Goal: Task Accomplishment & Management: Complete application form

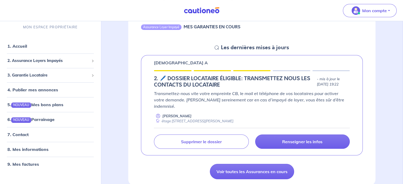
scroll to position [79, 0]
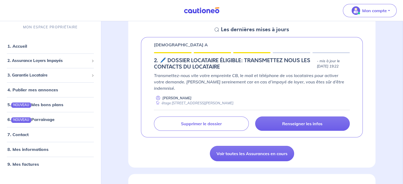
click at [217, 29] on icon at bounding box center [217, 30] width 4 height 4
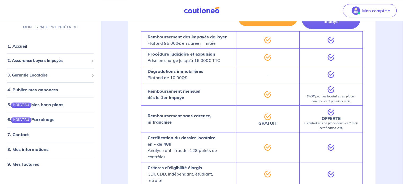
scroll to position [344, 0]
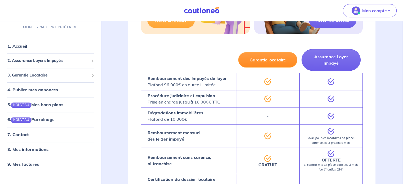
click at [280, 55] on button "Garantie locataire" at bounding box center [267, 59] width 59 height 15
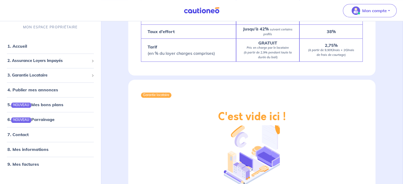
scroll to position [609, 0]
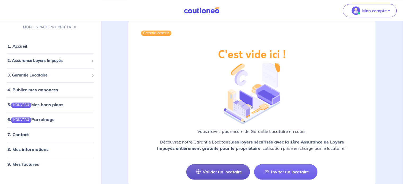
click at [224, 164] on link "Valider un locataire" at bounding box center [218, 171] width 64 height 15
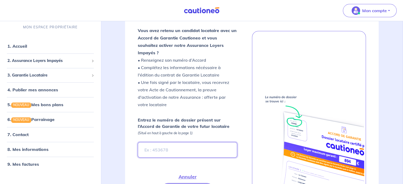
scroll to position [105, 0]
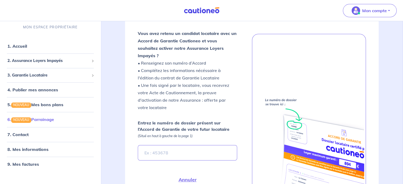
click at [53, 117] on link "6. NOUVEAU Parrainage" at bounding box center [30, 119] width 47 height 5
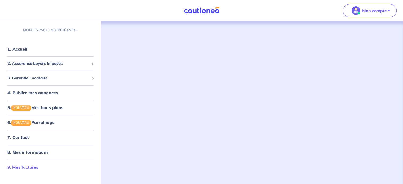
click at [35, 165] on link "9. Mes factures" at bounding box center [22, 167] width 31 height 5
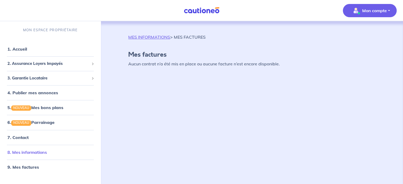
click at [28, 150] on link "8. Mes informations" at bounding box center [26, 152] width 39 height 5
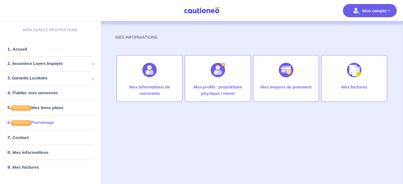
click at [41, 124] on link "6. NOUVEAU Parrainage" at bounding box center [30, 122] width 47 height 5
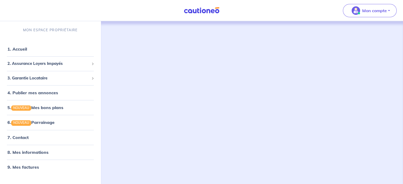
scroll to position [34, 0]
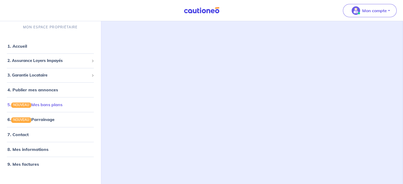
click at [34, 107] on link "5. NOUVEAU Mes bons plans" at bounding box center [34, 104] width 55 height 5
click at [56, 90] on link "4. Publier mes annonces" at bounding box center [31, 89] width 49 height 5
click at [54, 90] on link "4. Publier mes annonces" at bounding box center [31, 89] width 49 height 5
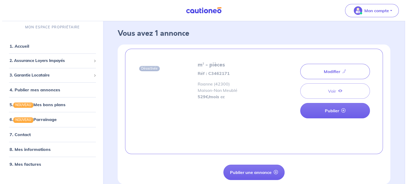
scroll to position [3, 0]
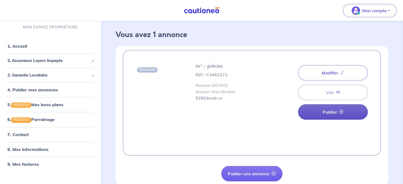
click at [328, 112] on link "Publier" at bounding box center [333, 111] width 70 height 15
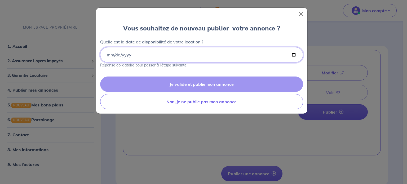
click at [114, 56] on input "Quelle est la date de disponibilité de votre location ?" at bounding box center [201, 54] width 203 height 15
click at [108, 54] on input "Quelle est la date de disponibilité de votre location ?" at bounding box center [201, 54] width 203 height 15
click at [108, 52] on input "Quelle est la date de disponibilité de votre location ?" at bounding box center [201, 54] width 203 height 15
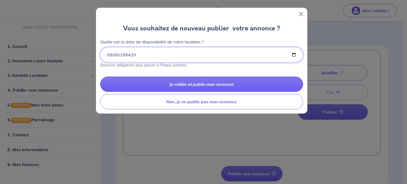
type input "275760-09-06"
type input "2025-09-06"
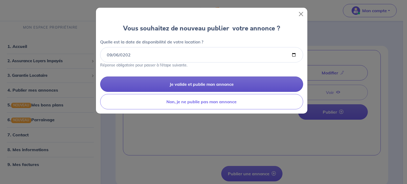
click at [188, 87] on button "Je valide et publie mon annonce" at bounding box center [201, 84] width 203 height 15
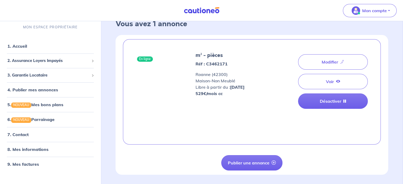
scroll to position [29, 0]
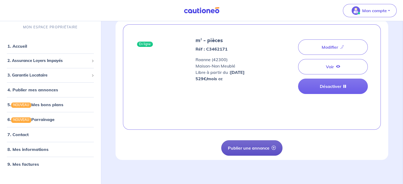
click at [257, 144] on button "Publier une annonce" at bounding box center [251, 147] width 61 height 15
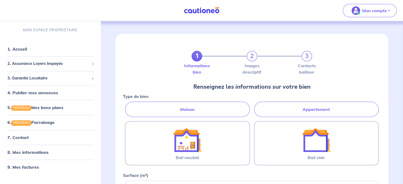
click at [288, 110] on label "Appartement" at bounding box center [316, 109] width 125 height 15
click at [126, 105] on input "Appartement" at bounding box center [124, 103] width 3 height 3
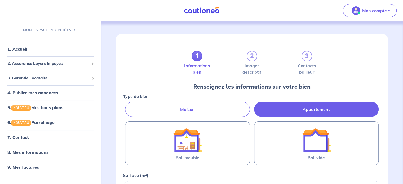
radio input "true"
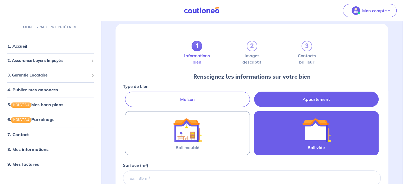
scroll to position [26, 0]
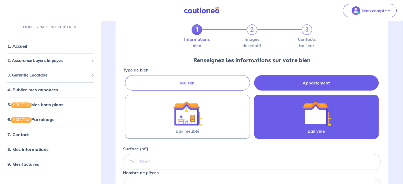
click at [295, 117] on div at bounding box center [316, 113] width 56 height 29
click at [0, 0] on input "Bail vide" at bounding box center [0, 0] width 0 height 0
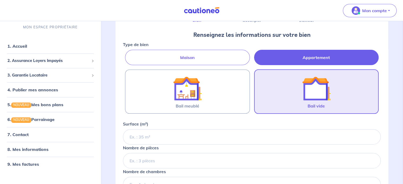
scroll to position [53, 0]
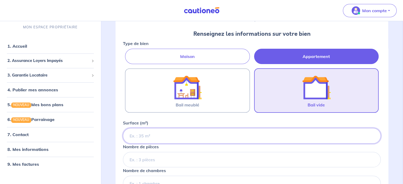
click at [161, 130] on input "Surface (m²)" at bounding box center [252, 135] width 258 height 15
type input "42"
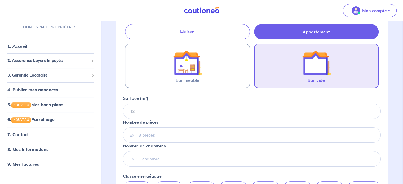
scroll to position [79, 0]
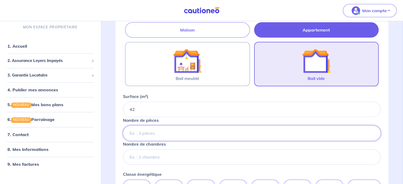
click at [163, 136] on input "Nombre de pièces" at bounding box center [252, 133] width 258 height 15
type input "2"
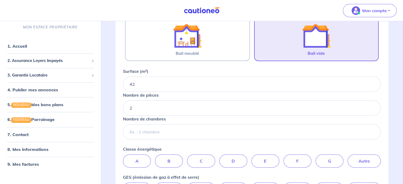
scroll to position [106, 0]
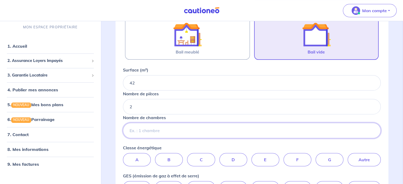
click at [162, 130] on input "Nombre de chambres" at bounding box center [252, 130] width 258 height 15
type input "1"
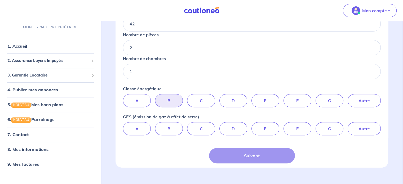
scroll to position [173, 0]
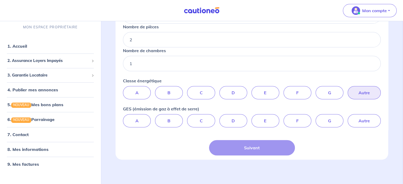
click at [357, 93] on label "Autre" at bounding box center [364, 92] width 33 height 13
click at [254, 90] on input "Autre" at bounding box center [251, 87] width 3 height 3
radio input "true"
click at [355, 121] on label "Autre" at bounding box center [364, 120] width 33 height 13
click at [254, 118] on input "Autre" at bounding box center [251, 115] width 3 height 3
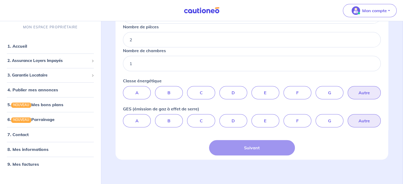
radio input "true"
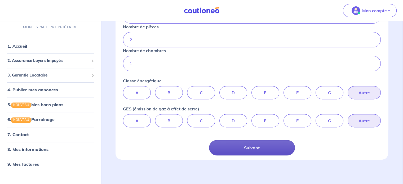
click at [268, 149] on button "Suivant" at bounding box center [252, 147] width 86 height 15
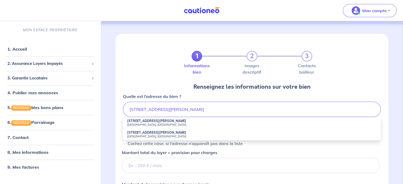
click at [167, 125] on small "Roanne, France" at bounding box center [251, 125] width 249 height 4
type input "8 Rue Charles Péguy, Roanne, France"
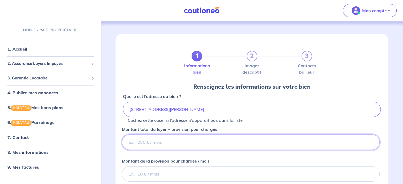
click at [185, 142] on input "Montant total du loyer + provision pour charges" at bounding box center [251, 142] width 258 height 15
type input "529"
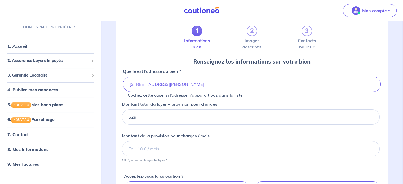
scroll to position [26, 0]
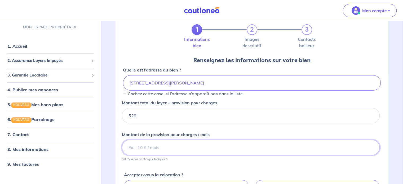
click at [195, 149] on input "Montant de la provision pour charges / mois" at bounding box center [251, 147] width 258 height 15
type input "100"
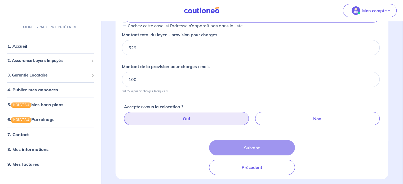
scroll to position [79, 0]
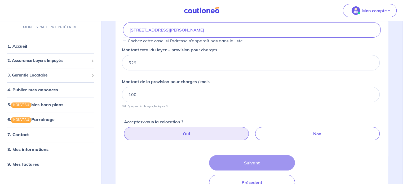
click at [224, 136] on label "Oui" at bounding box center [186, 133] width 125 height 13
click at [251, 131] on input "Oui" at bounding box center [252, 128] width 3 height 3
radio input "true"
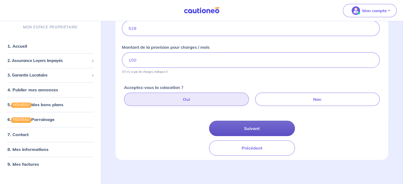
scroll to position [114, 0]
click at [246, 130] on button "Suivant" at bounding box center [252, 127] width 86 height 15
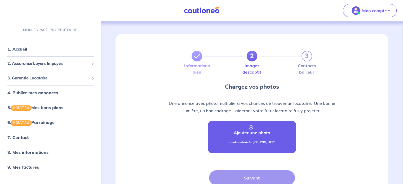
click at [258, 127] on link "Ajouter une photo formats autorisés: JPG, PNG, HEIC..." at bounding box center [252, 137] width 88 height 33
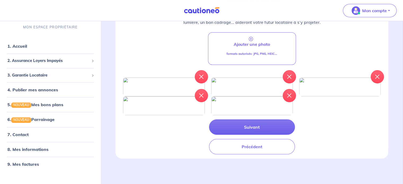
scroll to position [132, 0]
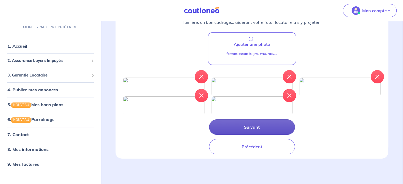
click at [261, 135] on button "Suivant" at bounding box center [252, 126] width 86 height 15
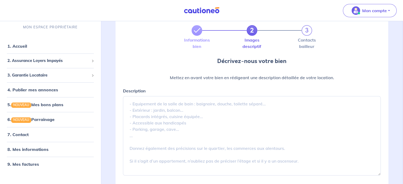
scroll to position [26, 0]
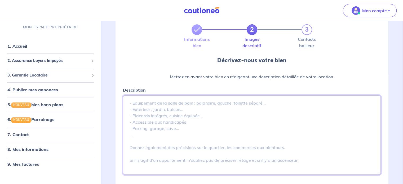
click at [170, 116] on textarea "Description" at bounding box center [252, 134] width 258 height 79
paste textarea "Appartement Roanne T2, 42 m² Appartement 2 pièces 42 m², situé Rue Charles Pégu…"
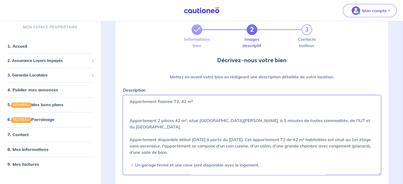
scroll to position [0, 0]
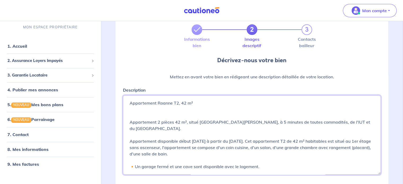
drag, startPoint x: 128, startPoint y: 105, endPoint x: 124, endPoint y: 97, distance: 8.4
click at [124, 97] on textarea "Appartement Roanne T2, 42 m² Appartement 2 pièces 42 m², situé Rue Charles Pégu…" at bounding box center [252, 134] width 258 height 79
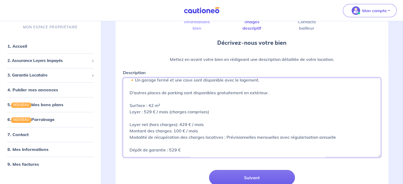
scroll to position [94, 0]
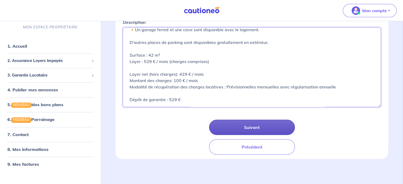
type textarea "Appartement 2 pièces 42 m², situé Rue Charles Péguy, à 5 minutes de toutes comm…"
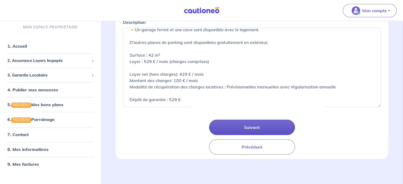
click at [255, 129] on button "Suivant" at bounding box center [252, 127] width 86 height 15
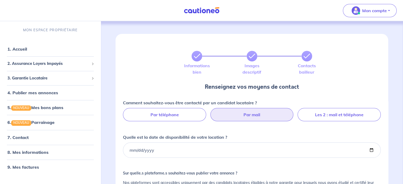
click at [251, 116] on label "Par mail" at bounding box center [251, 114] width 83 height 13
click at [251, 112] on input "Par mail" at bounding box center [251, 109] width 3 height 3
radio input "true"
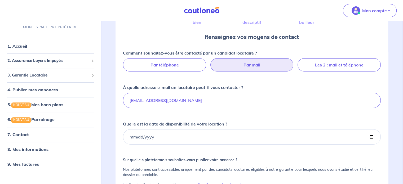
scroll to position [53, 0]
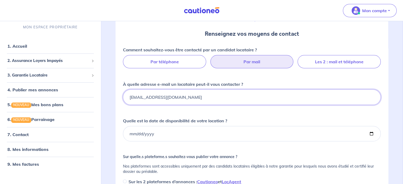
drag, startPoint x: 163, startPoint y: 99, endPoint x: 125, endPoint y: 99, distance: 38.4
click at [125, 99] on input "[EMAIL_ADDRESS][DOMAIN_NAME]" at bounding box center [252, 97] width 258 height 15
type input "location.roanne.rcp@gmail.com"
click at [151, 131] on input "Quelle est la date de disponibilité de votre location ?" at bounding box center [252, 133] width 258 height 15
click at [129, 134] on input "Quelle est la date de disponibilité de votre location ?" at bounding box center [252, 133] width 258 height 15
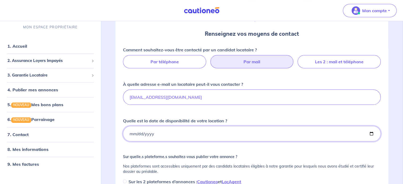
click at [370, 134] on input "Quelle est la date de disponibilité de votre location ?" at bounding box center [252, 133] width 258 height 15
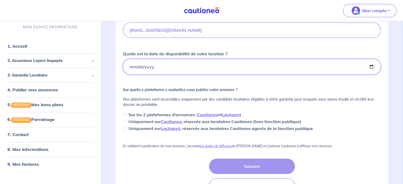
scroll to position [132, 0]
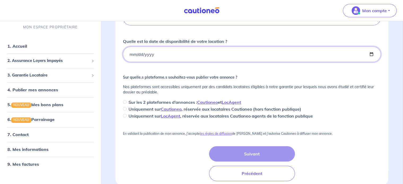
click at [164, 58] on input "2025-10-06" at bounding box center [252, 54] width 258 height 15
click at [372, 54] on input "2025-10-06" at bounding box center [252, 54] width 258 height 15
type input "2025-09-06"
click at [124, 101] on input "Sur les 2 plateformes d’annonces : Cautioneo et LocAgent" at bounding box center [125, 102] width 4 height 4
radio input "true"
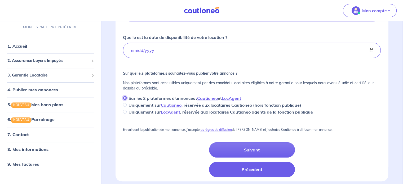
scroll to position [159, 0]
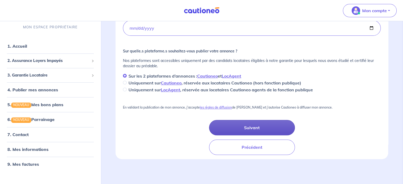
click at [233, 128] on button "Suivant" at bounding box center [252, 127] width 86 height 15
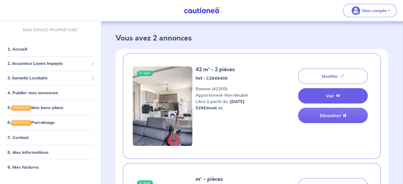
click at [320, 97] on link "Voir" at bounding box center [333, 95] width 70 height 15
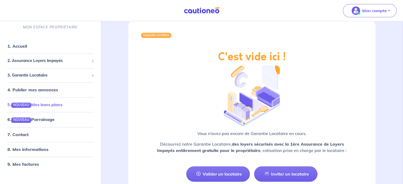
scroll to position [606, 0]
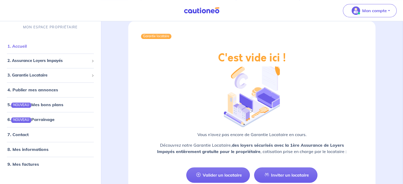
click at [27, 49] on link "1. Accueil" at bounding box center [16, 46] width 19 height 5
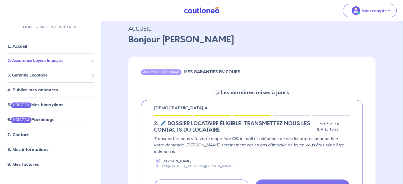
scroll to position [0, 0]
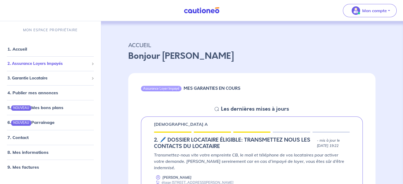
click at [50, 68] on div "2. Assurance Loyers Impayés" at bounding box center [50, 64] width 96 height 10
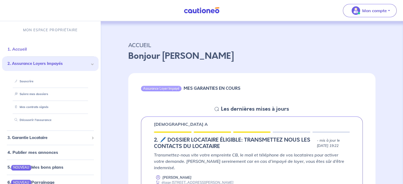
click at [27, 52] on link "1. Accueil" at bounding box center [16, 48] width 19 height 5
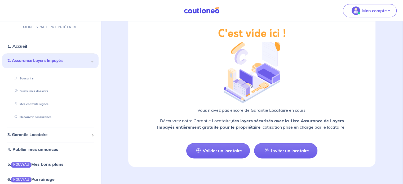
scroll to position [633, 0]
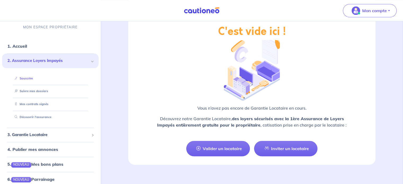
click at [31, 80] on link "Souscrire" at bounding box center [22, 79] width 20 height 4
click at [32, 93] on link "Suivre mes dossiers" at bounding box center [29, 92] width 35 height 4
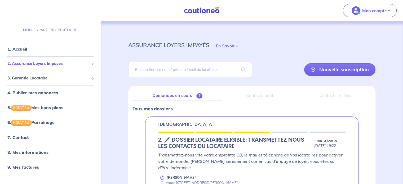
click at [41, 66] on div "2. Assurance Loyers Impayés" at bounding box center [50, 64] width 96 height 10
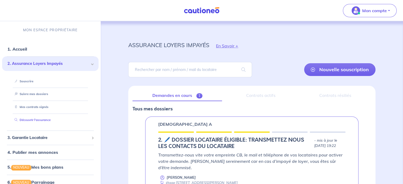
click at [43, 122] on link "Découvrir l'assurance" at bounding box center [31, 120] width 38 height 4
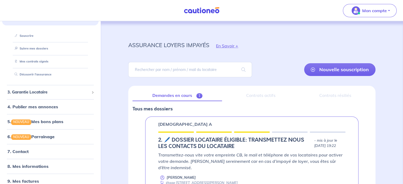
scroll to position [50, 0]
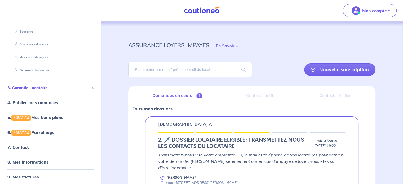
click at [47, 86] on span "3. Garantie Locataire" at bounding box center [48, 88] width 82 height 6
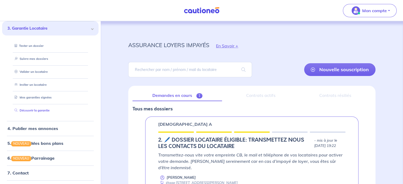
click at [42, 110] on link "Découvrir la garantie" at bounding box center [30, 111] width 37 height 4
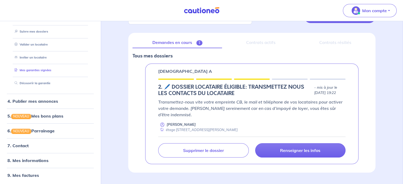
scroll to position [76, 0]
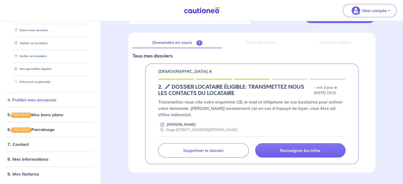
click at [46, 103] on link "4. Publier mes annonces" at bounding box center [31, 99] width 49 height 5
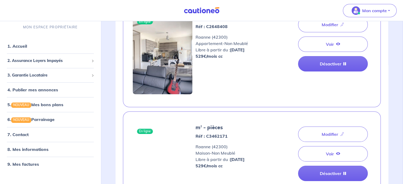
scroll to position [53, 0]
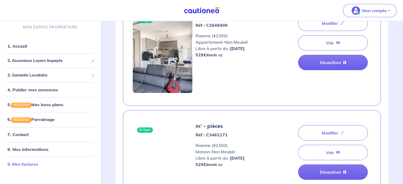
click at [27, 164] on link "9. Mes factures" at bounding box center [22, 164] width 31 height 5
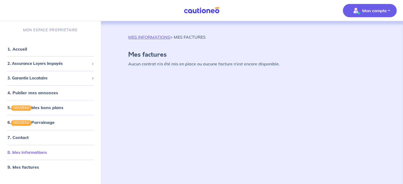
click at [31, 154] on link "8. Mes informations" at bounding box center [26, 152] width 39 height 5
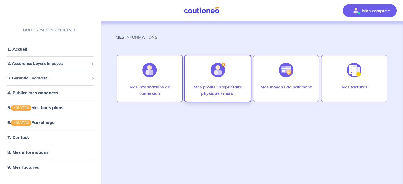
click at [212, 82] on div at bounding box center [217, 69] width 23 height 27
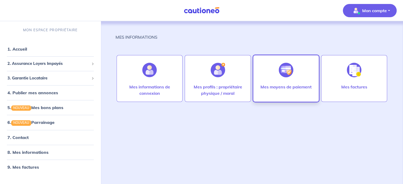
click at [288, 67] on img at bounding box center [286, 70] width 15 height 15
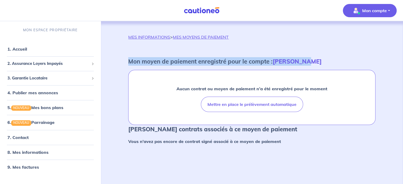
drag, startPoint x: 130, startPoint y: 61, endPoint x: 309, endPoint y: 58, distance: 179.1
click at [304, 56] on div "MES INFORMATIONS > MES MOYENS DE PAIEMENT Mon moyen de paiement enregistré pour…" at bounding box center [252, 92] width 273 height 116
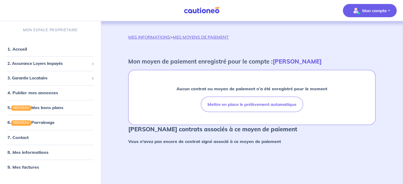
click at [308, 61] on strong "[PERSON_NAME]" at bounding box center [297, 61] width 49 height 7
click at [191, 88] on strong "Aucun contrat ou moyen de paiement n’a été enregistré pour le moment" at bounding box center [251, 88] width 151 height 5
click at [47, 151] on link "8. Mes informations" at bounding box center [26, 152] width 39 height 5
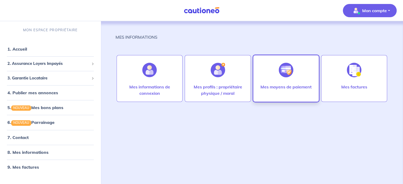
click at [298, 88] on p "Mes moyens de paiement" at bounding box center [285, 87] width 51 height 6
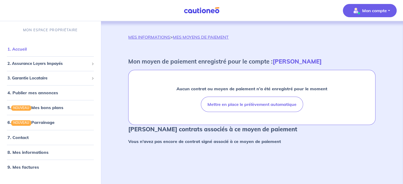
click at [27, 52] on link "1. Accueil" at bounding box center [16, 48] width 19 height 5
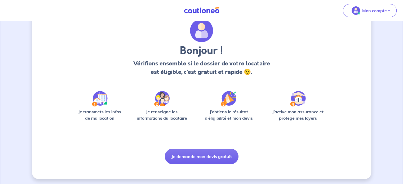
scroll to position [22, 0]
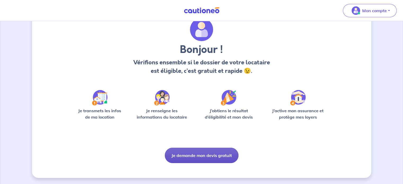
click at [202, 156] on button "Je demande mon devis gratuit" at bounding box center [202, 155] width 74 height 15
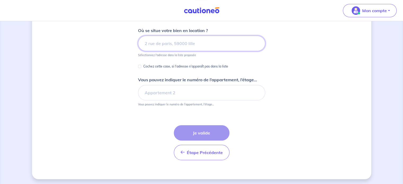
scroll to position [68, 0]
